Goal: Task Accomplishment & Management: Manage account settings

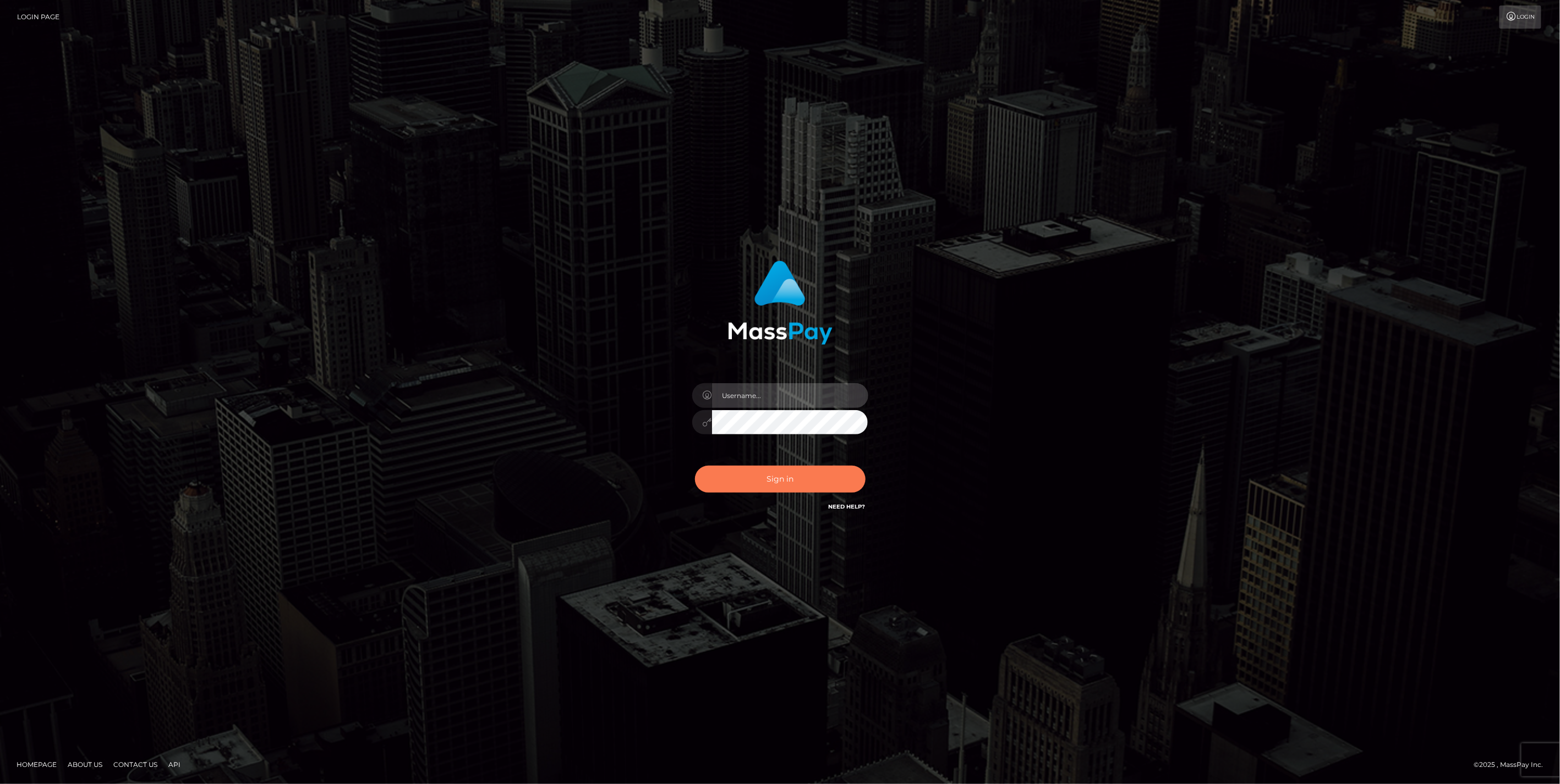
type input "jlo"
click at [780, 484] on button "Sign in" at bounding box center [780, 478] width 170 height 27
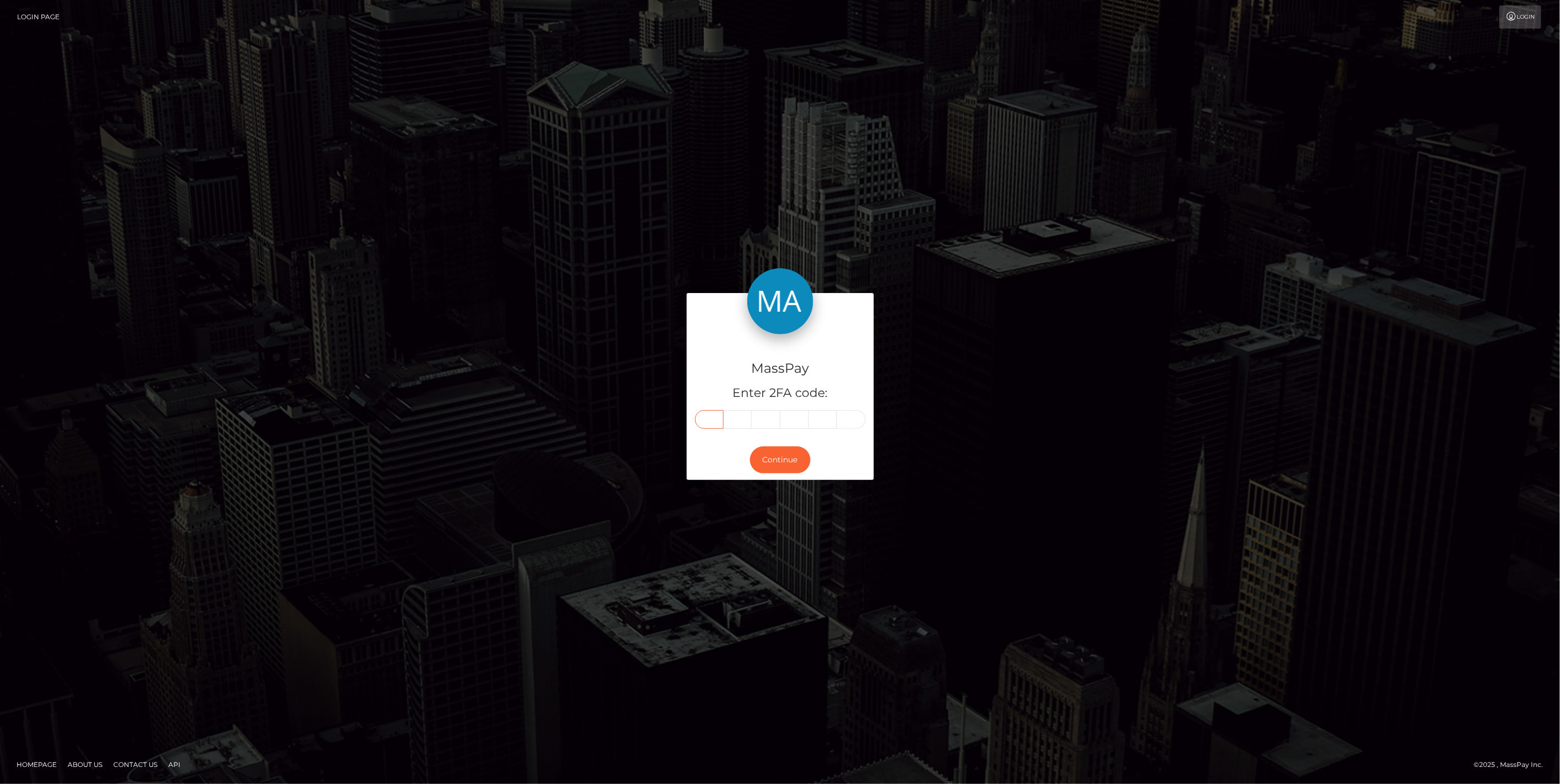
paste input "5"
type input "5"
type input "8"
type input "7"
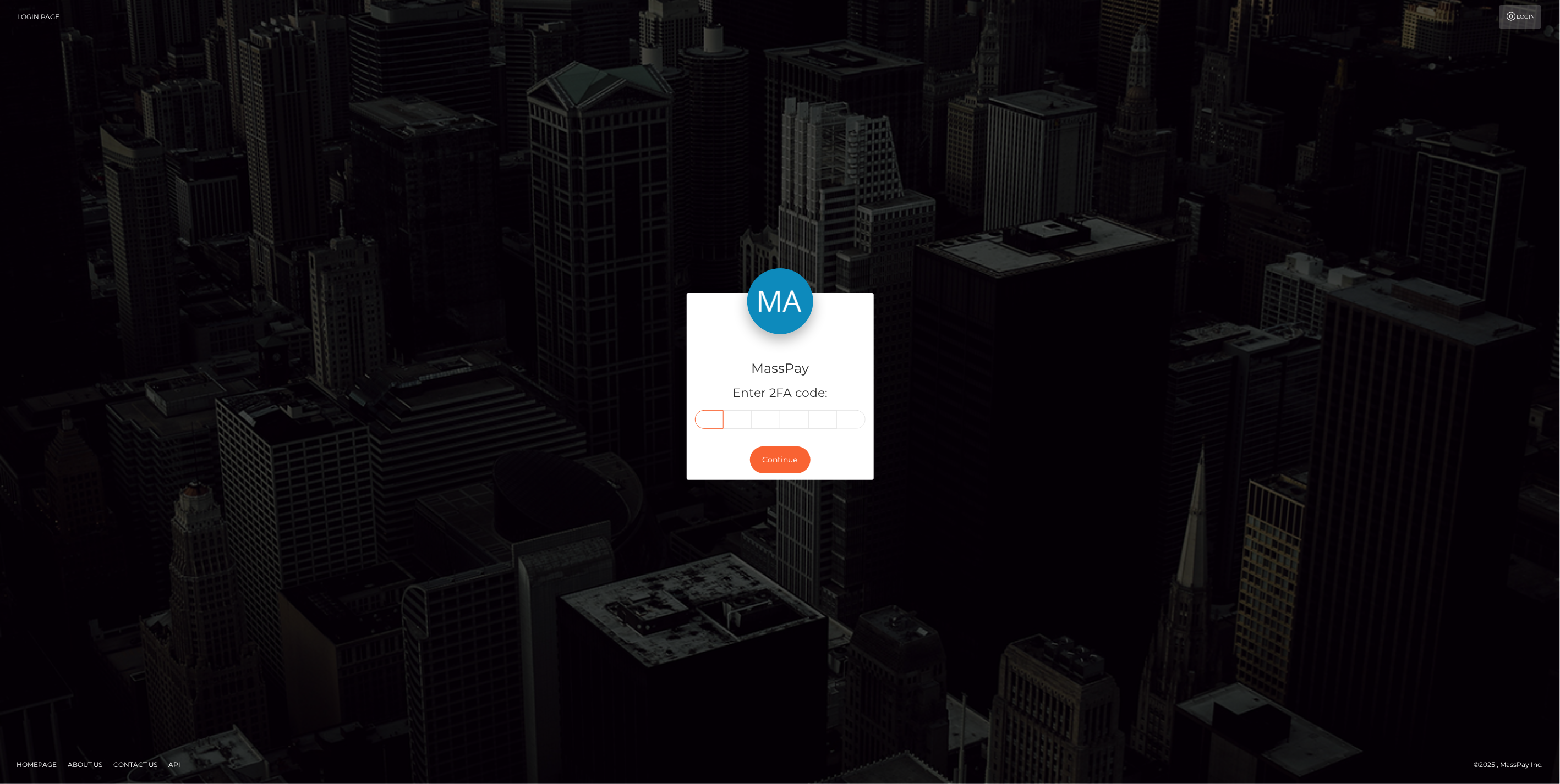
type input "3"
type input "0"
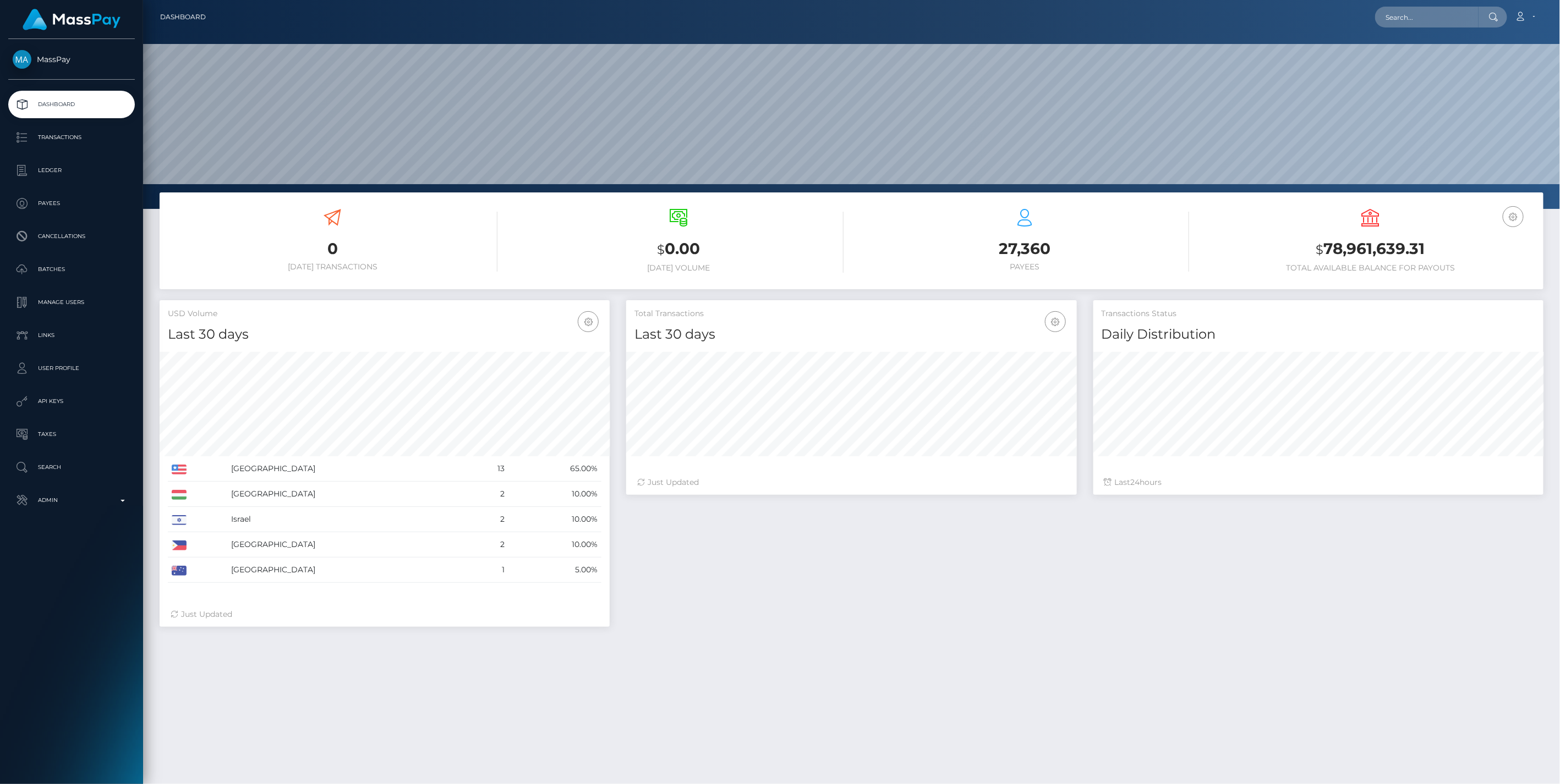
scroll to position [209, 1416]
click at [122, 503] on p "Admin" at bounding box center [71, 500] width 118 height 16
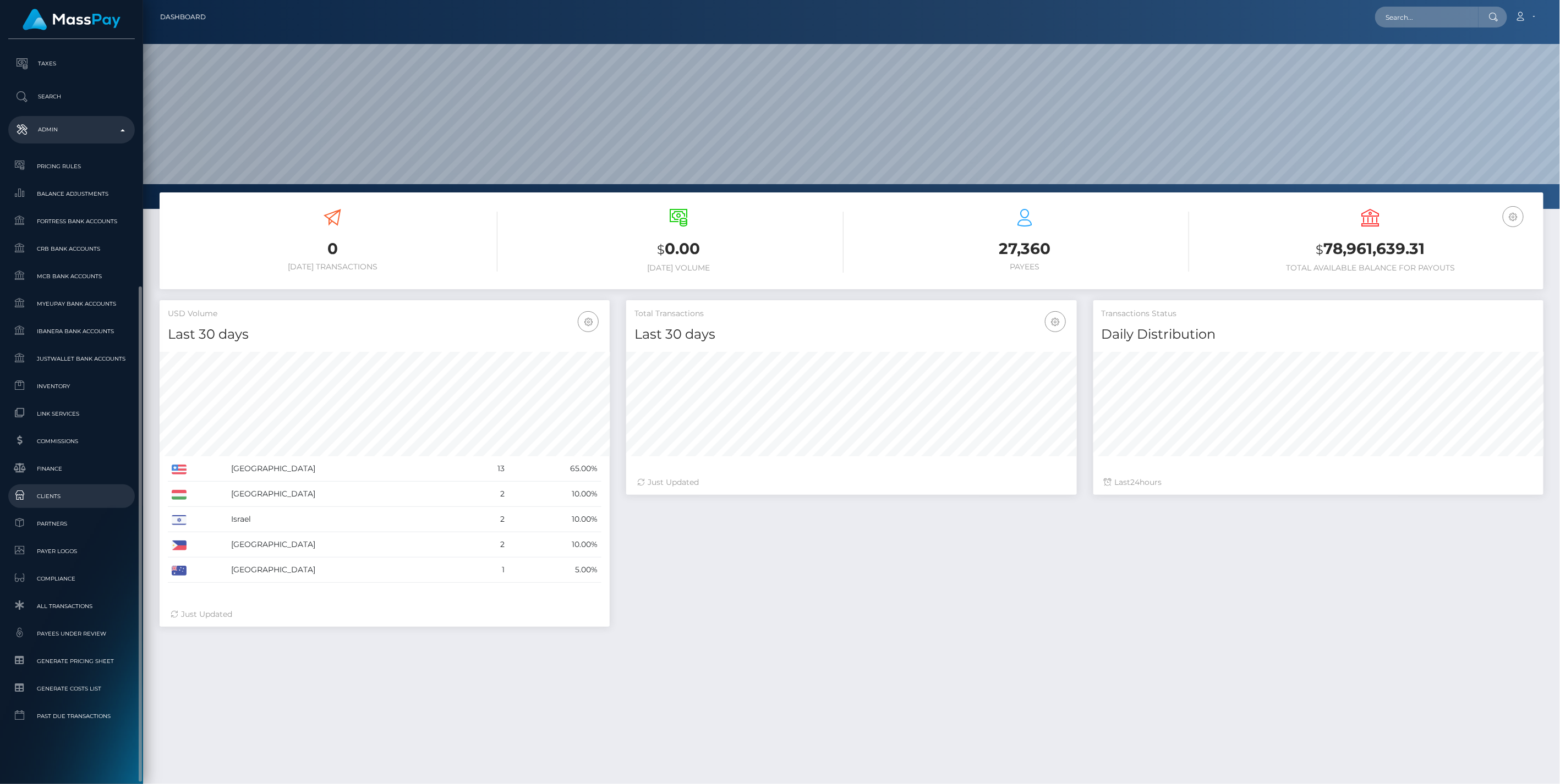
click at [52, 496] on span "Clients" at bounding box center [71, 496] width 118 height 13
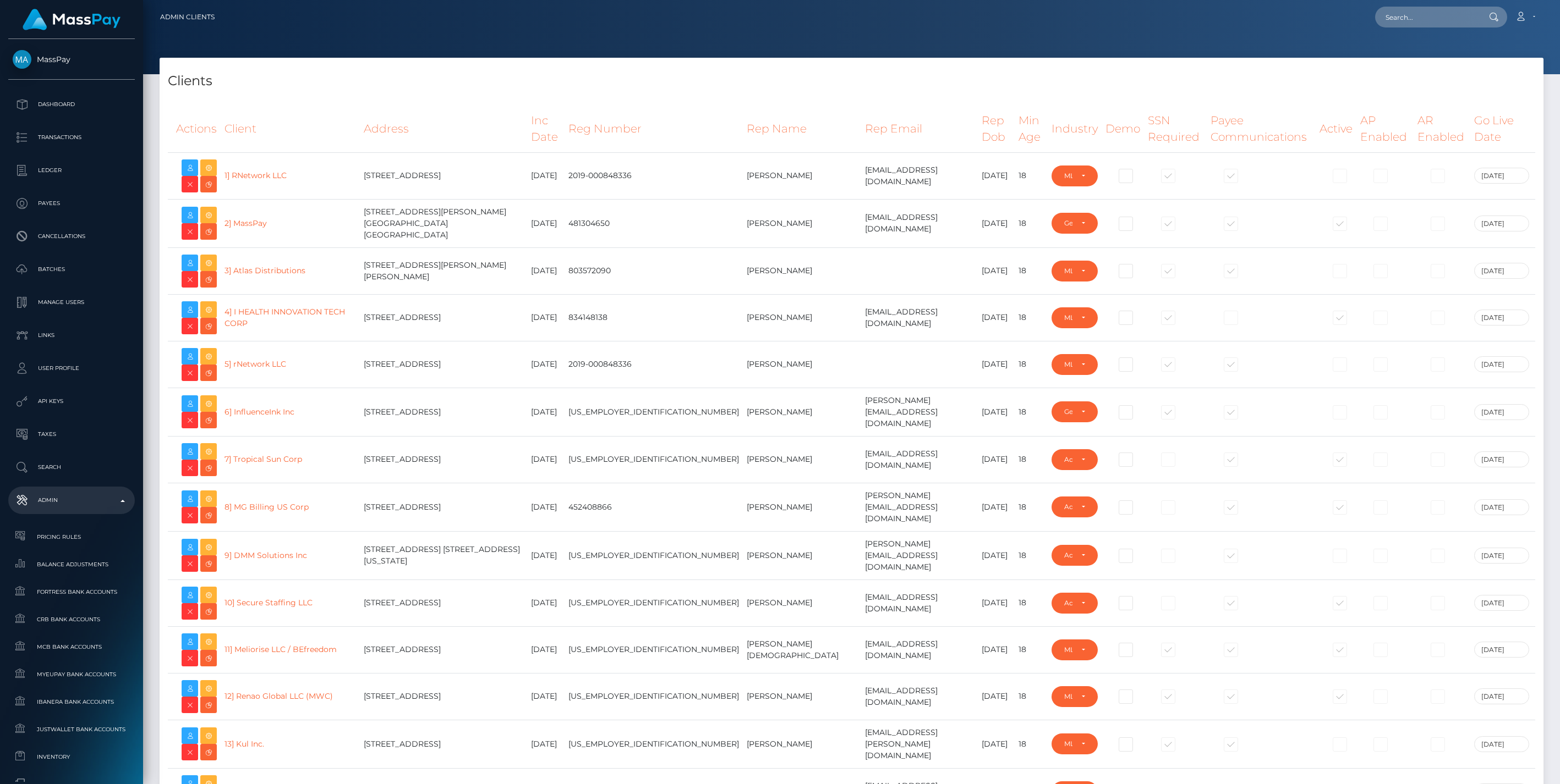
select select "223"
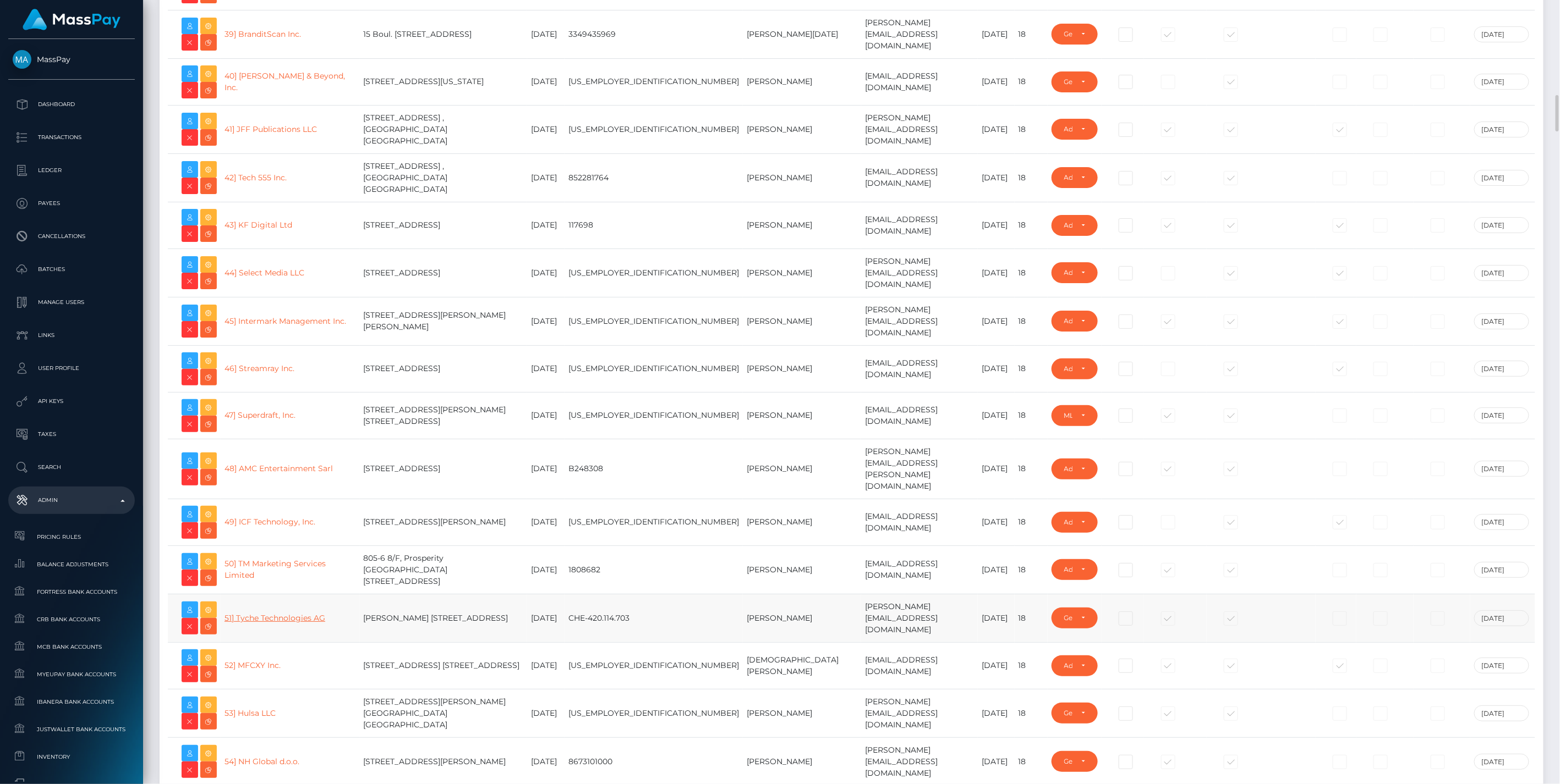
scroll to position [2444, 0]
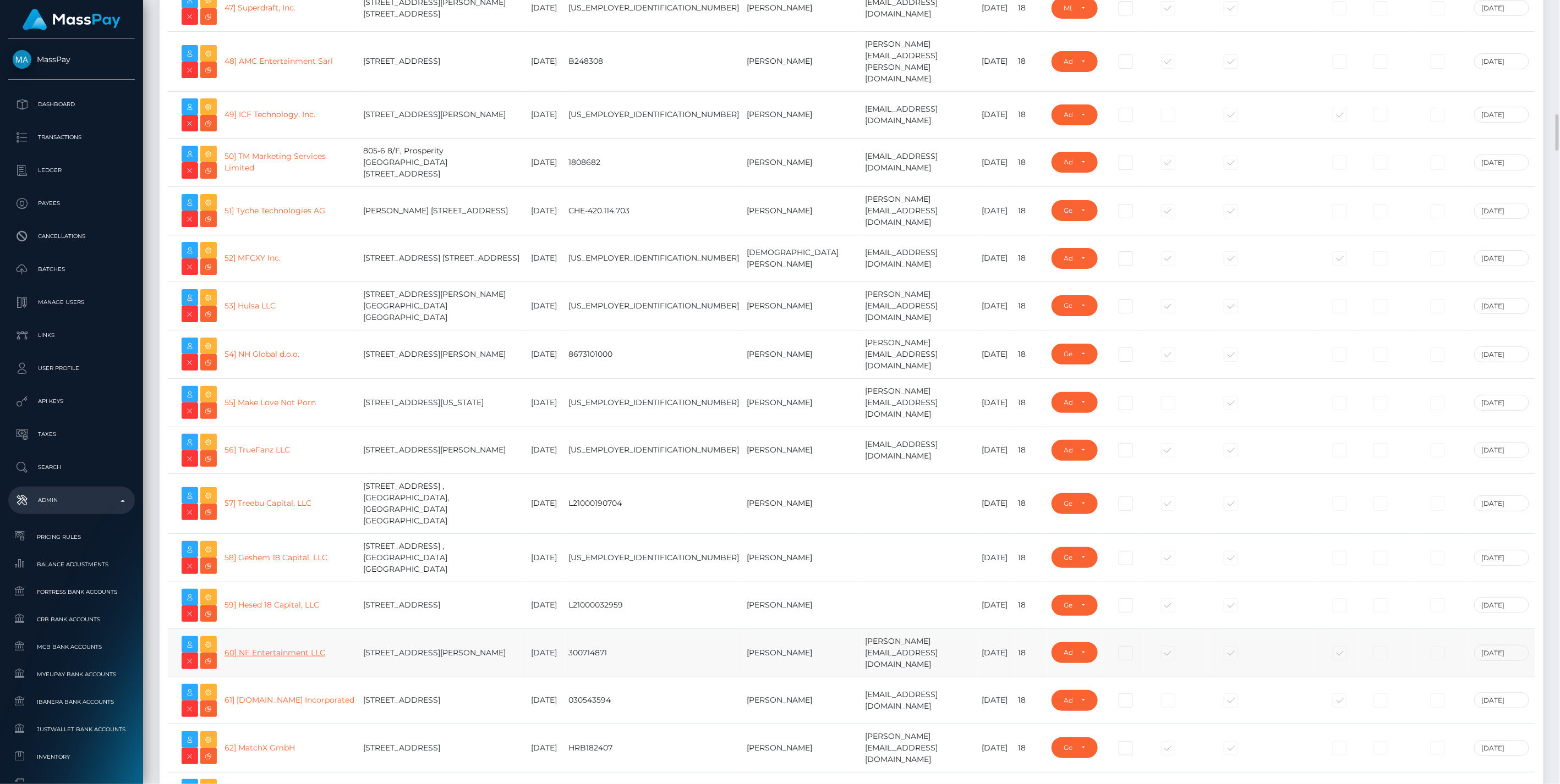
click at [278, 648] on link "60] NF Entertainment LLC" at bounding box center [275, 653] width 101 height 10
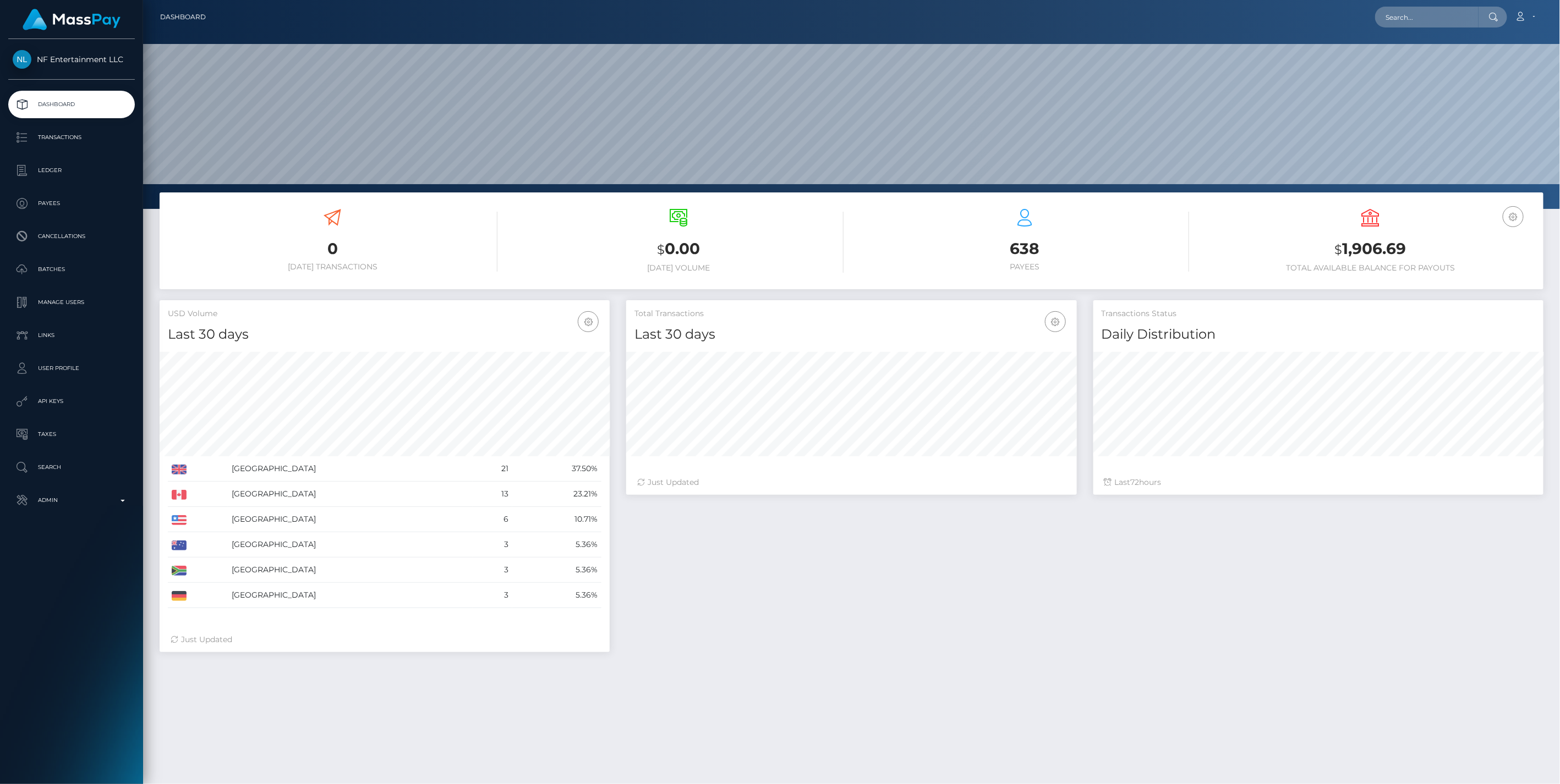
scroll to position [195, 449]
click at [53, 174] on p "Ledger" at bounding box center [71, 170] width 118 height 16
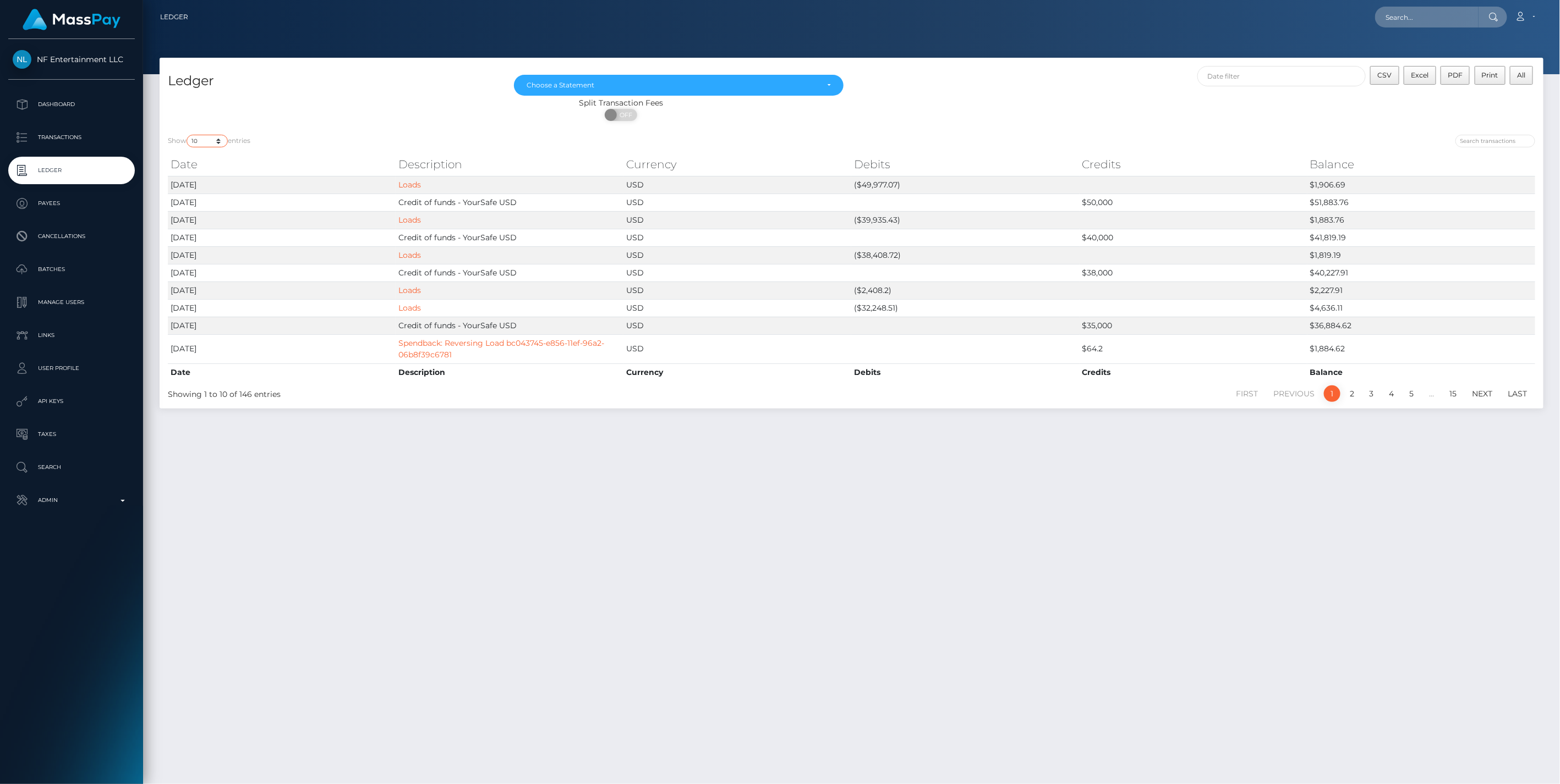
click at [220, 135] on select "10 25 50 100 250" at bounding box center [207, 141] width 41 height 13
select select "250"
click at [187, 135] on select "10 25 50 100 250" at bounding box center [207, 141] width 41 height 13
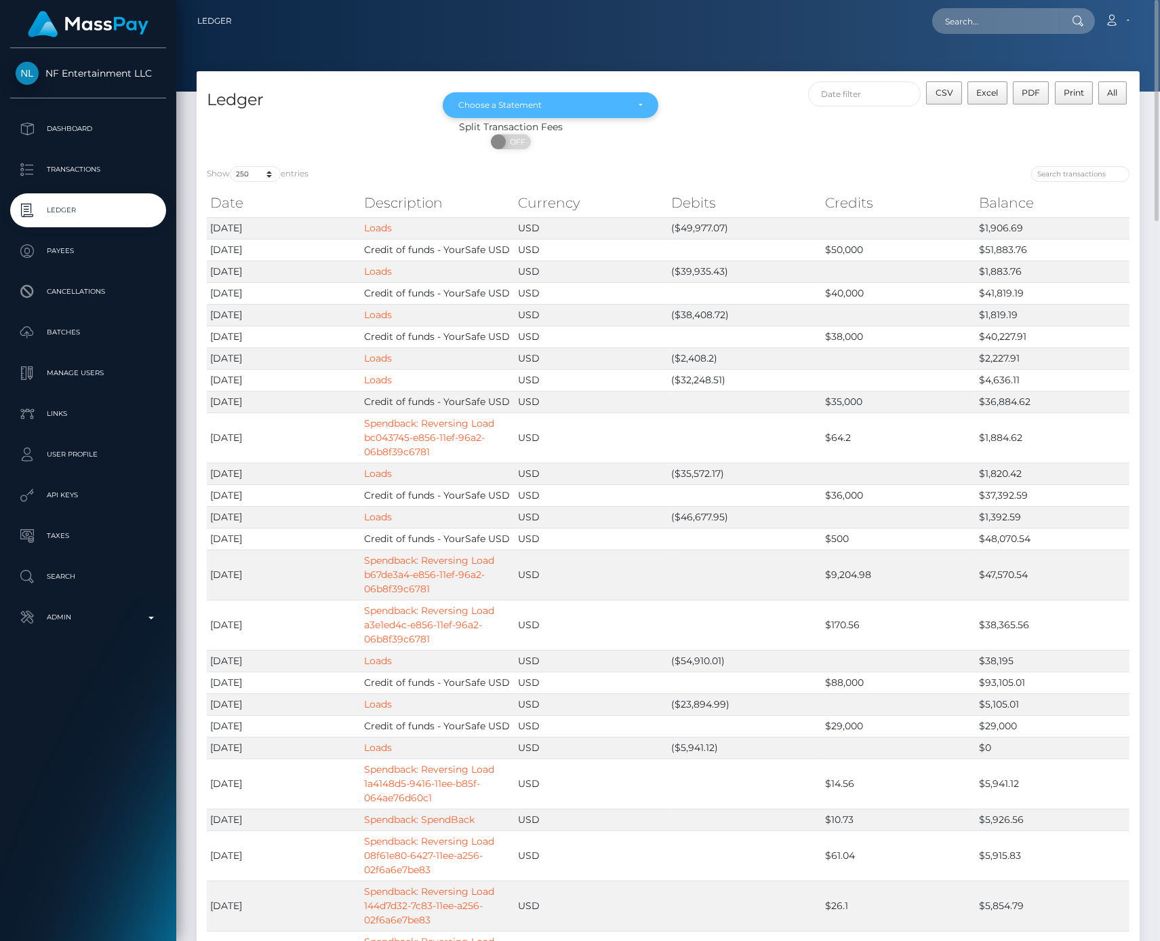
click at [626, 102] on div "Choose a Statement" at bounding box center [542, 105] width 169 height 11
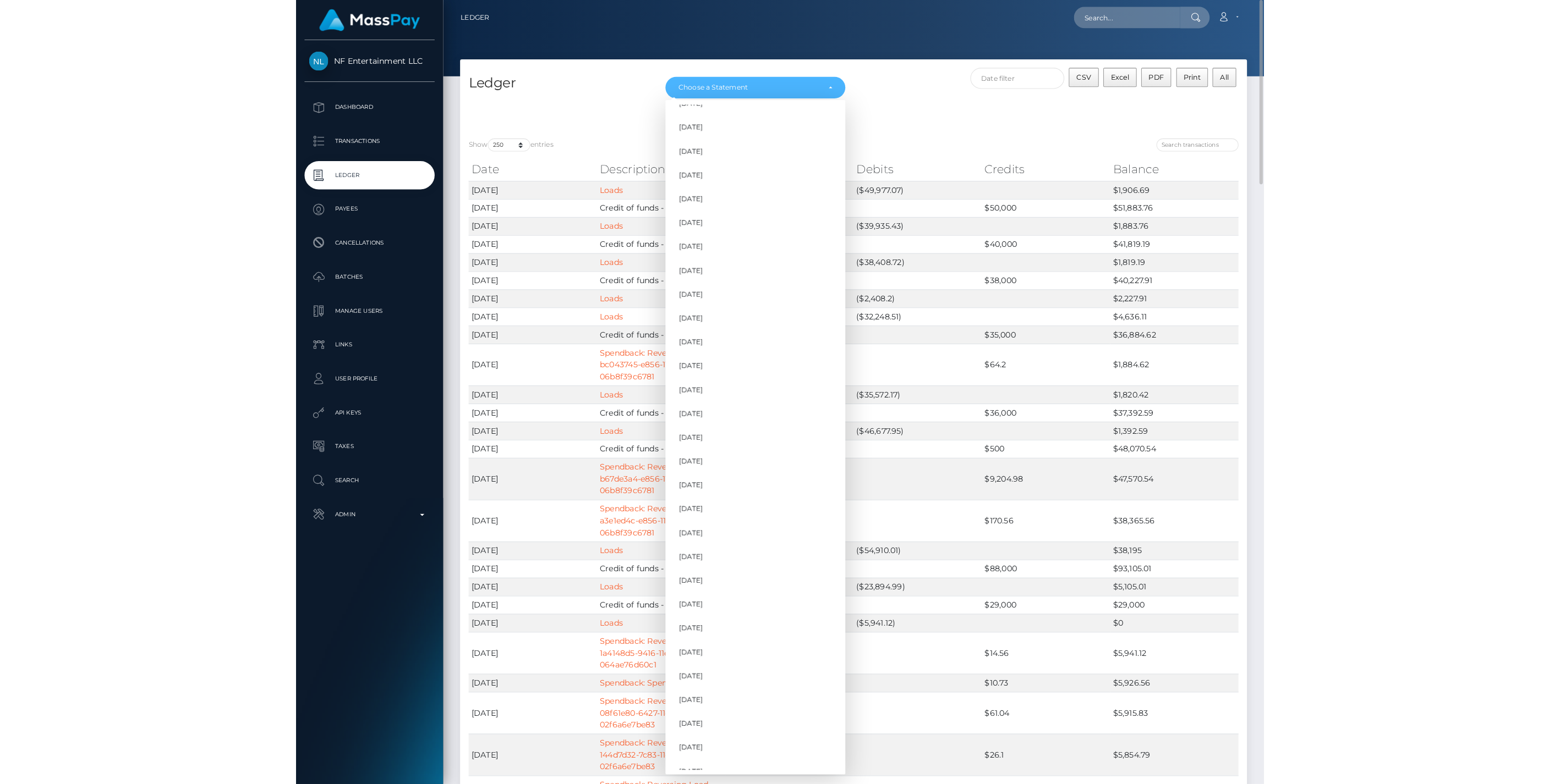
scroll to position [237, 0]
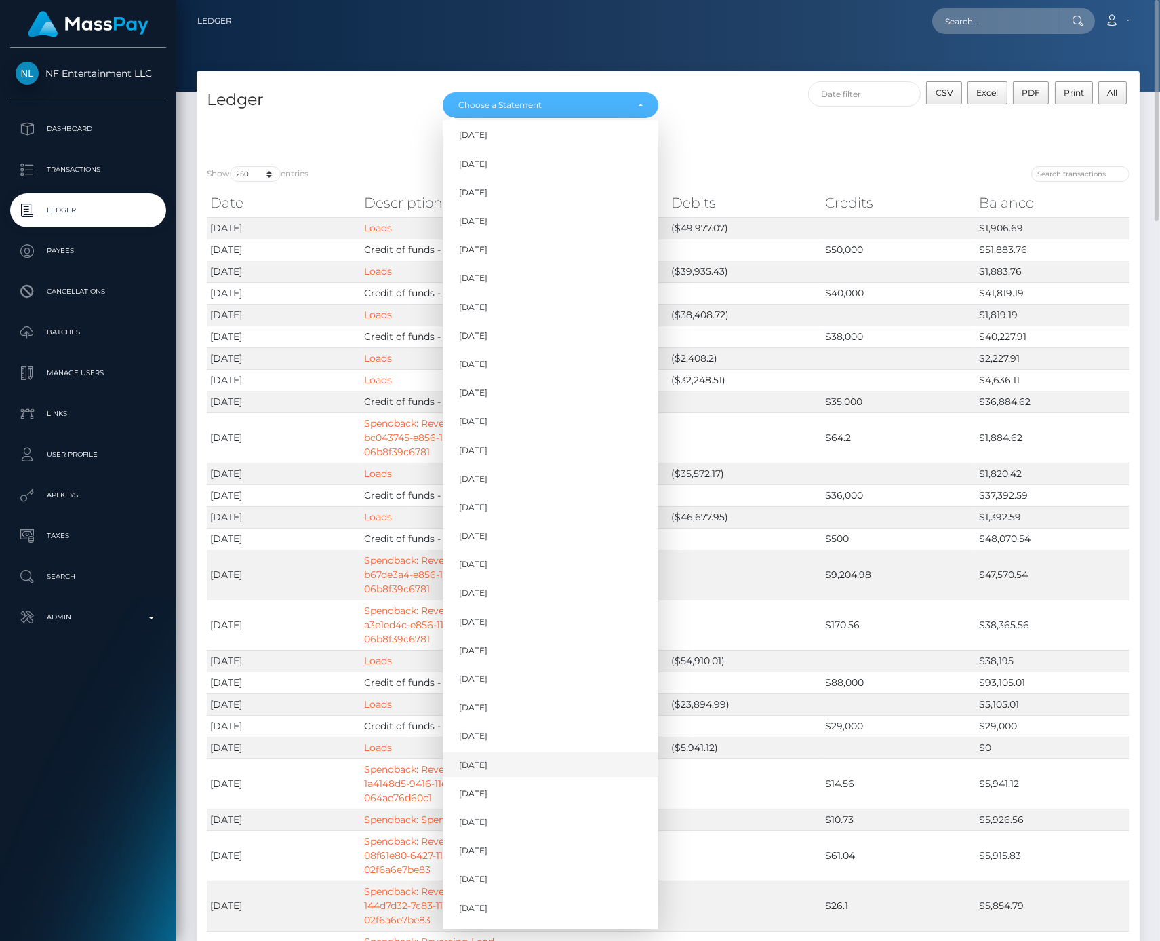
click at [486, 760] on span "Jun 2024" at bounding box center [473, 765] width 28 height 12
select select "Jun 2024"
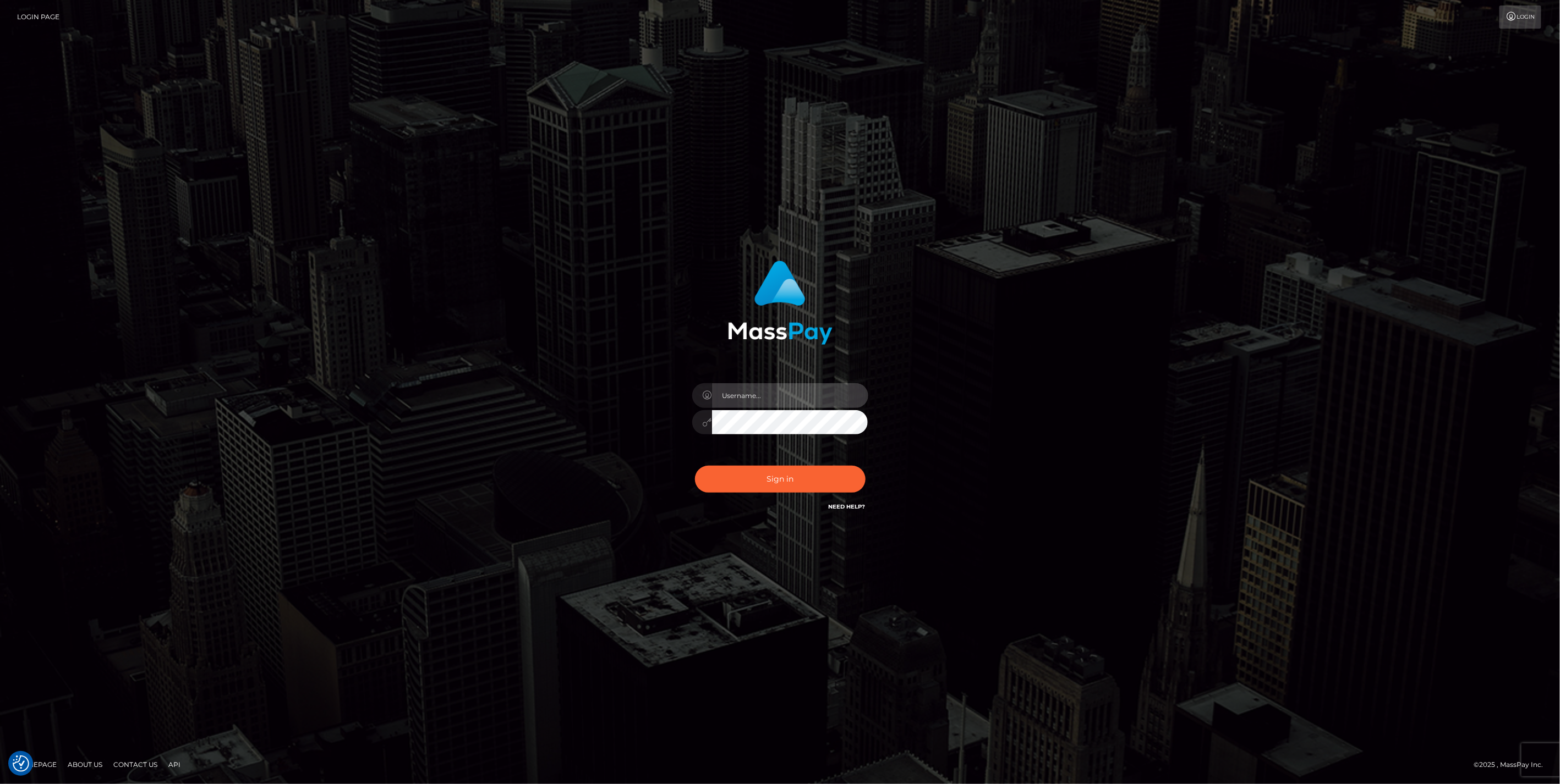
type input "jlo"
